Goal: Navigation & Orientation: Go to known website

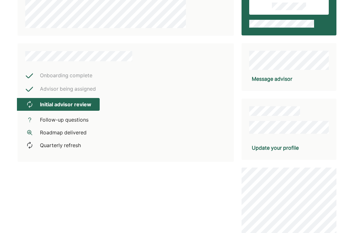
scroll to position [96, 0]
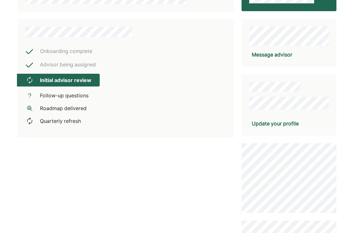
click at [69, 76] on div "Initial advisor review" at bounding box center [58, 80] width 83 height 13
